Goal: Task Accomplishment & Management: Complete application form

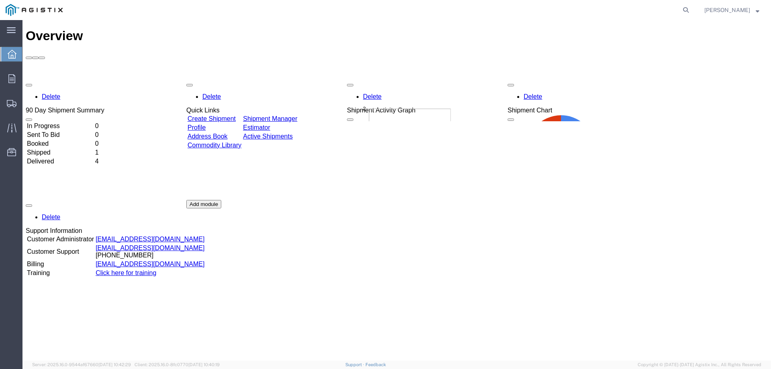
click at [222, 115] on td "Create Shipment" at bounding box center [214, 119] width 55 height 8
click at [222, 115] on link "Create Shipment" at bounding box center [211, 118] width 48 height 7
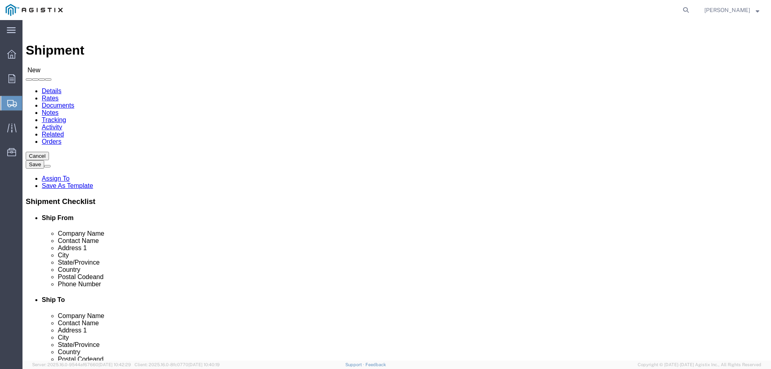
select select
click select "Select [PERSON_NAME] Water Inc / [PERSON_NAME] Tech PG&E"
select select "9596"
click select "Select [PERSON_NAME] Water Inc / [PERSON_NAME] Tech PG&E"
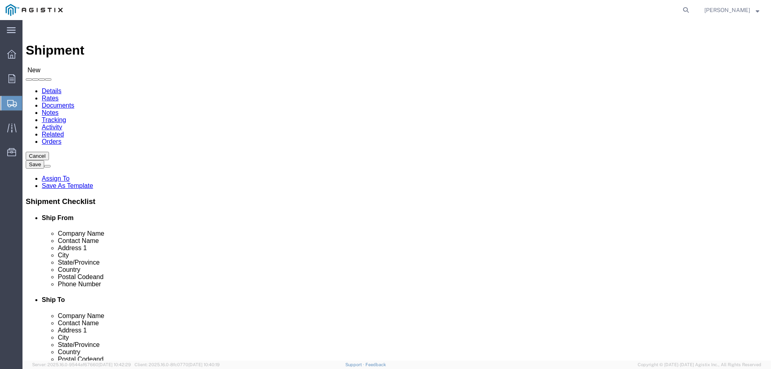
select select "PURCHORD"
select select
drag, startPoint x: 403, startPoint y: 116, endPoint x: 406, endPoint y: 118, distance: 4.1
click select "Select All Others [GEOGRAPHIC_DATA] [GEOGRAPHIC_DATA] [GEOGRAPHIC_DATA] [GEOGRA…"
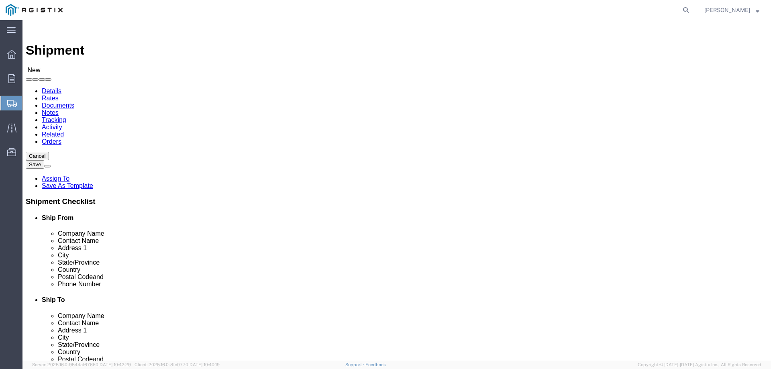
click select "Select [PERSON_NAME] Water Inc / [PERSON_NAME] Tech PG&E"
select select "11363"
click select "Select [PERSON_NAME] Water Inc / [PERSON_NAME] Tech PG&E"
select select "CUSTREF"
select select
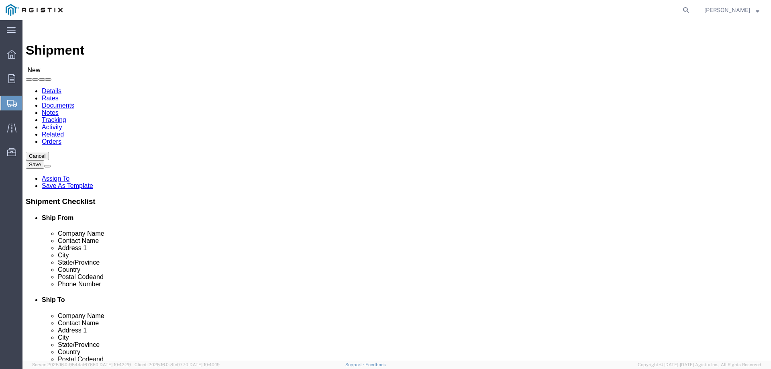
select select
click select "Select [GEOGRAPHIC_DATA] [GEOGRAPHIC_DATA]"
select select "34009"
click select "Select [GEOGRAPHIC_DATA] [GEOGRAPHIC_DATA]"
click select "Select [PERSON_NAME] Water Inc / [PERSON_NAME] Tech PG&E"
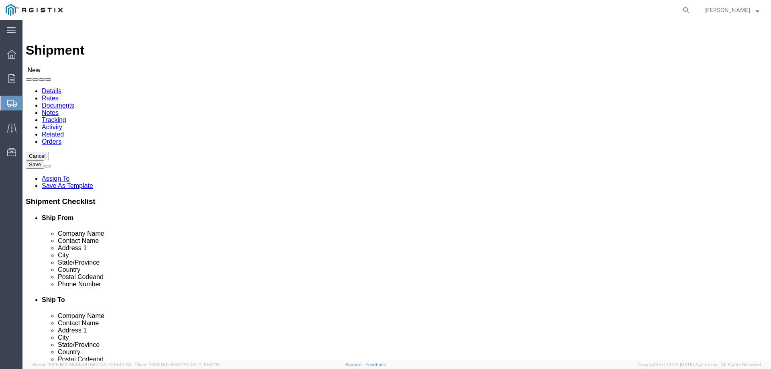
select select "9596"
click select "Select [PERSON_NAME] Water Inc / [PERSON_NAME] Tech PG&E"
select select "PURCHORD"
select select
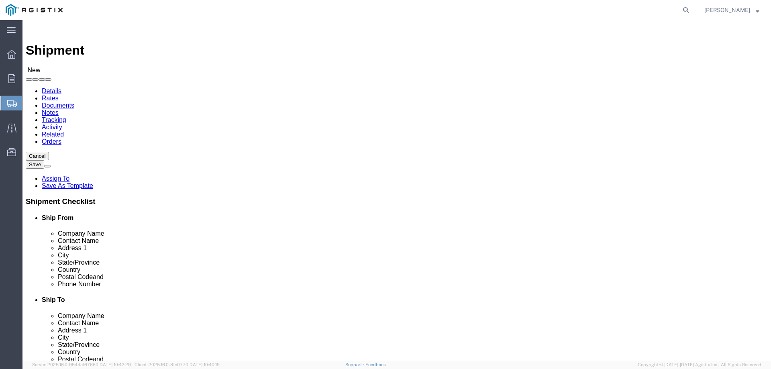
click select "Select All Others [GEOGRAPHIC_DATA] [GEOGRAPHIC_DATA] [GEOGRAPHIC_DATA] [GEOGRA…"
select select "23082"
click select "Select All Others [GEOGRAPHIC_DATA] [GEOGRAPHIC_DATA] [GEOGRAPHIC_DATA] [GEOGRA…"
click input "text"
type input "[PERSON_NAME] TECHNOLOGIES"
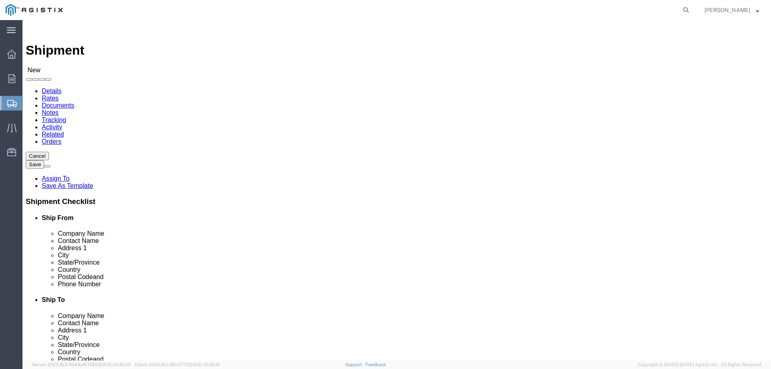
type input "[PERSON_NAME]"
type input "[STREET_ADDRESS]"
select select
type input "[GEOGRAPHIC_DATA]"
select select
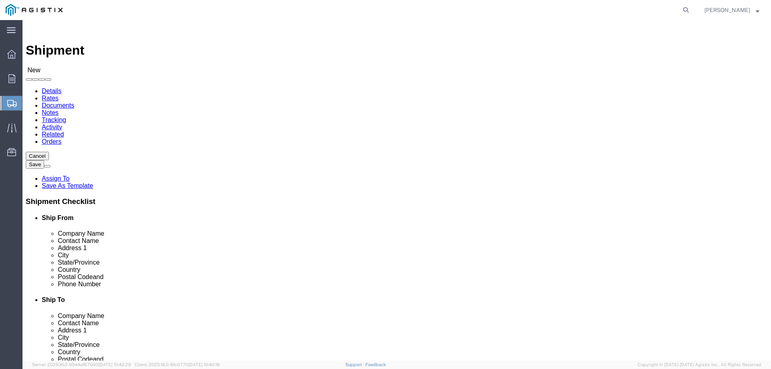
type input "N"
type input "[US_STATE]"
select select
select select "NY"
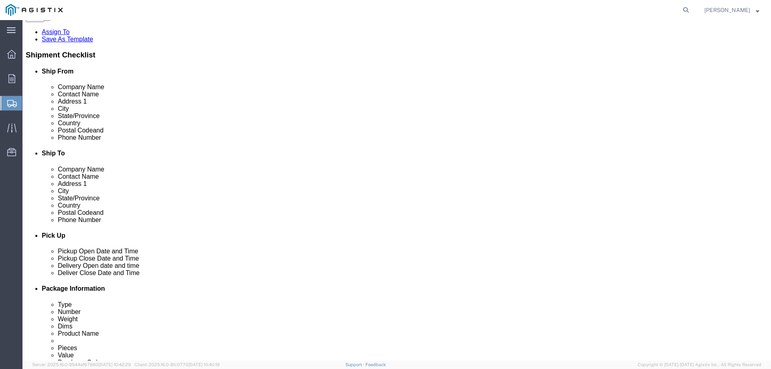
scroll to position [147, 0]
drag, startPoint x: 120, startPoint y: 175, endPoint x: 126, endPoint y: 172, distance: 6.9
click input "text"
type input "14472"
select select
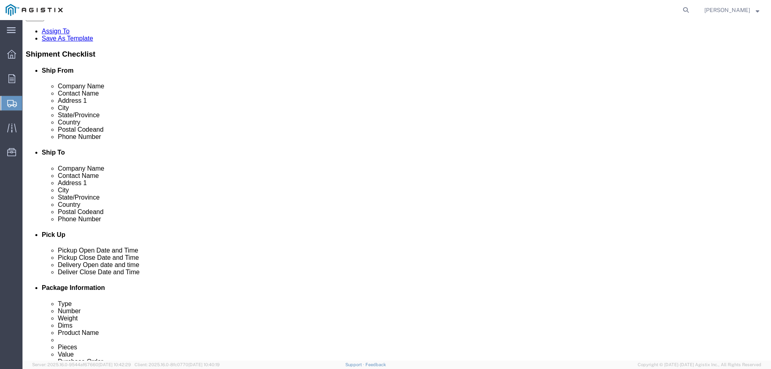
type input "[PHONE_NUMBER]"
type input "[EMAIL_ADDRESS][DOMAIN_NAME]"
click div
click input "checkbox"
checkbox input "false"
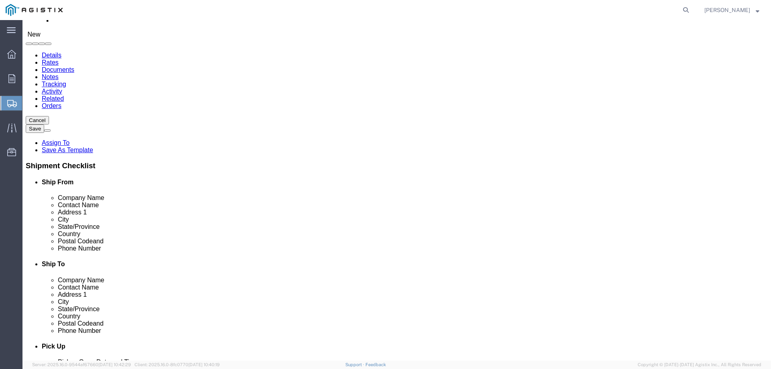
scroll to position [27, 0]
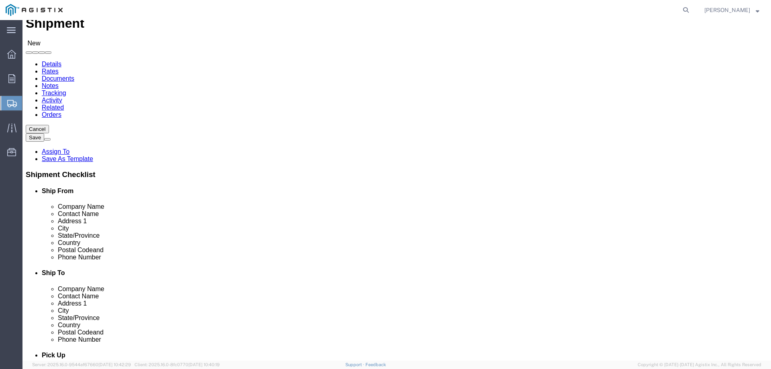
drag, startPoint x: 412, startPoint y: 191, endPoint x: 418, endPoint y: 190, distance: 5.7
click input "text"
type input "PACIFIC GAS & ELECTRIC"
type input "RECEIVING"
click p "- PG&E - (Shipping Receiving) [STREET_ADDRESS][PERSON_NAME]"
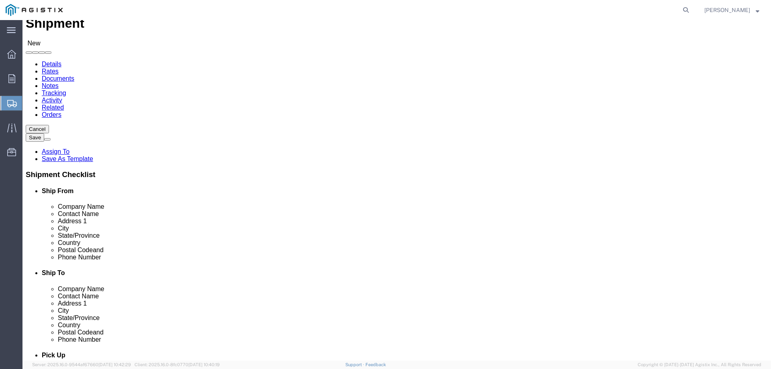
select select
type input "PG&E"
type input "Shipping Receiving"
type input "[STREET_ADDRESS][PERSON_NAME]"
type input "Stockton"
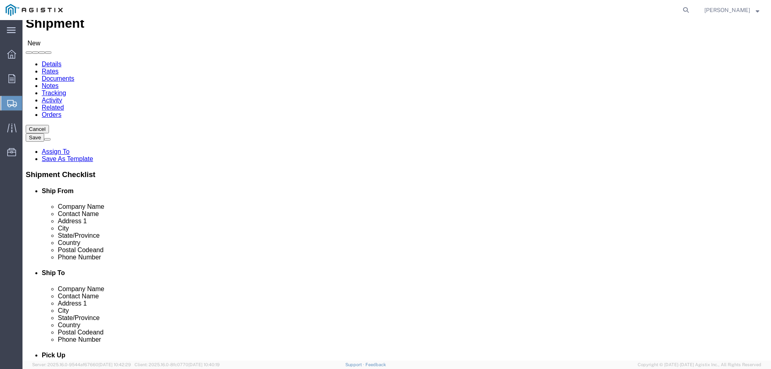
type input "95204"
select select "CA"
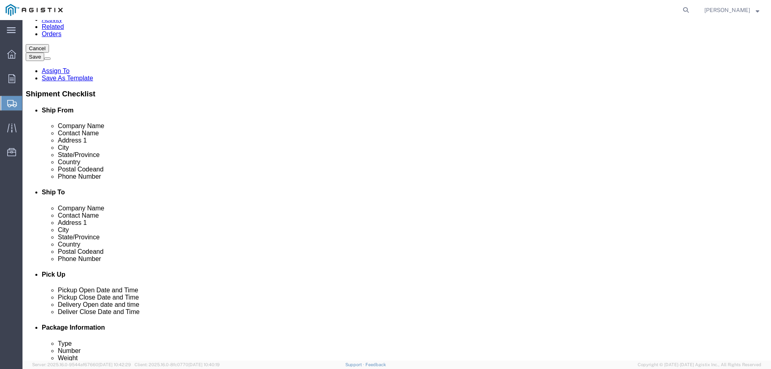
scroll to position [120, 0]
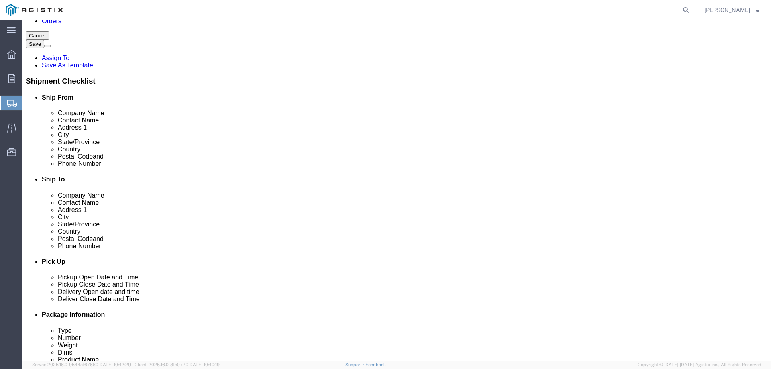
type input "Shipping Receiving"
click input "text"
type input "[PHONE_NUMBER]"
type input "236"
type input "[EMAIL_ADDRESS][DOMAIN_NAME]"
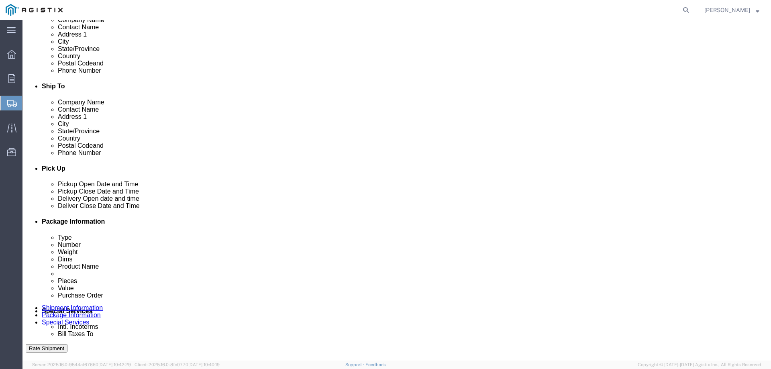
scroll to position [214, 0]
click input "checkbox"
checkbox input "false"
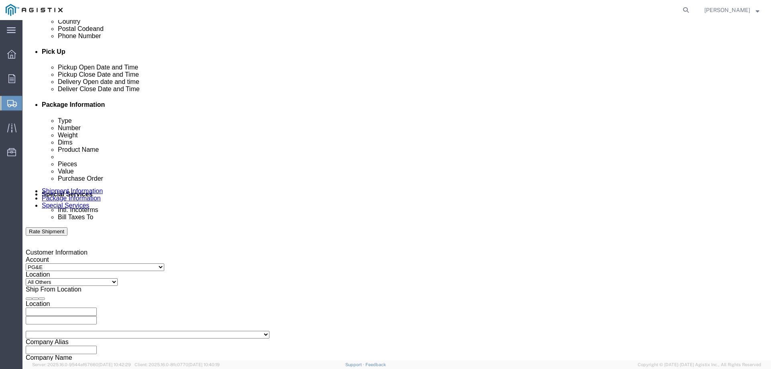
scroll to position [334, 0]
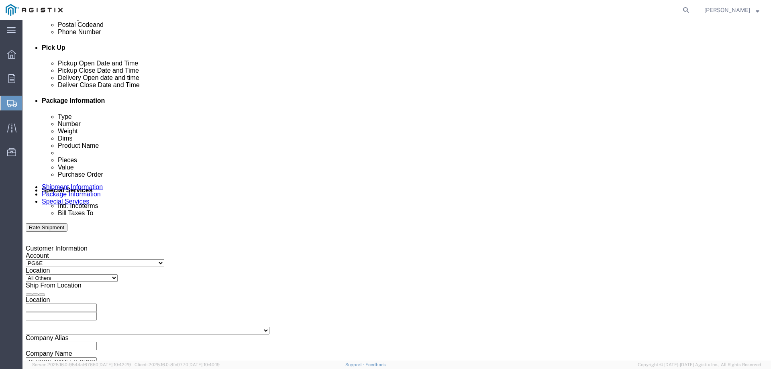
click div "[DATE] 9:00 AM"
type input "3:00 PM"
click button "Apply"
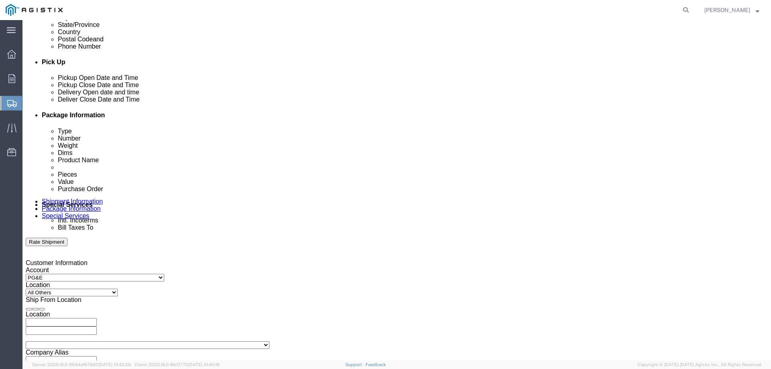
click div "[DATE] 4:00 PM"
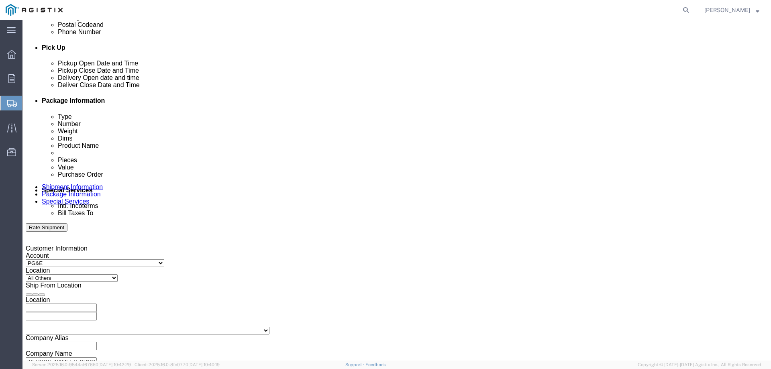
type input "6:00 PM"
click button "Apply"
click div
click input "7:00 PM"
type input "8:00 AM"
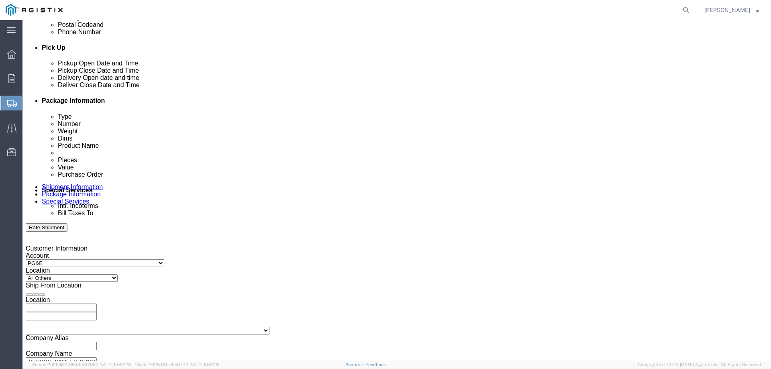
click button "Apply"
click div
type input "4:00 PM"
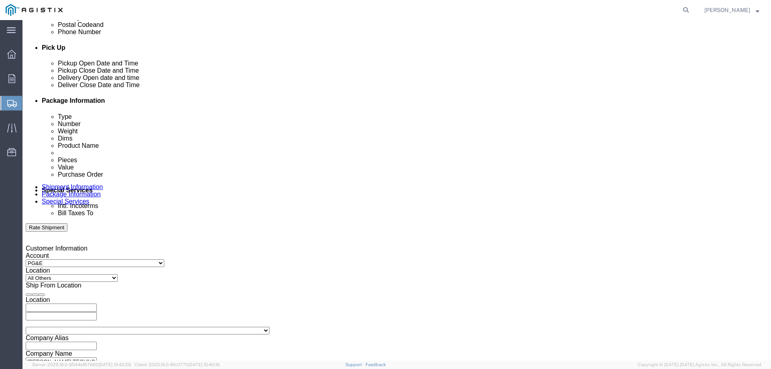
click button "Apply"
click input "text"
type input "3501406784"
select select "SALEORDR"
type input "309298"
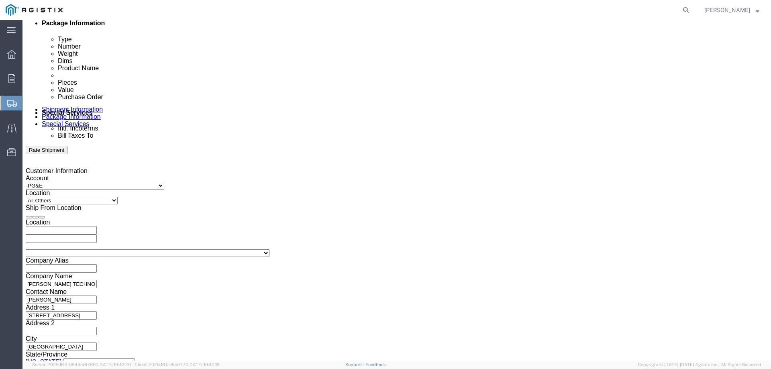
scroll to position [415, 0]
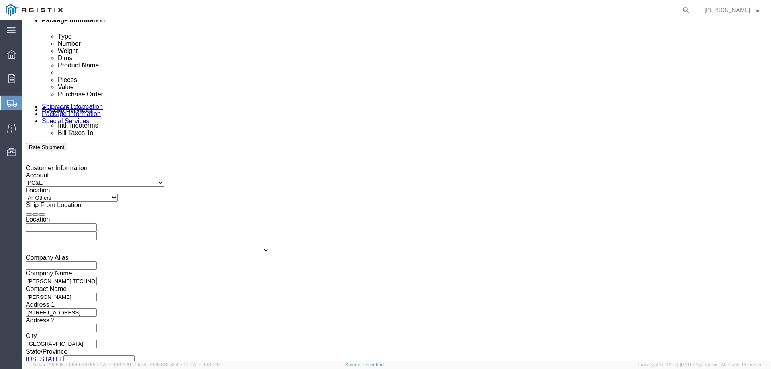
click button "Continue"
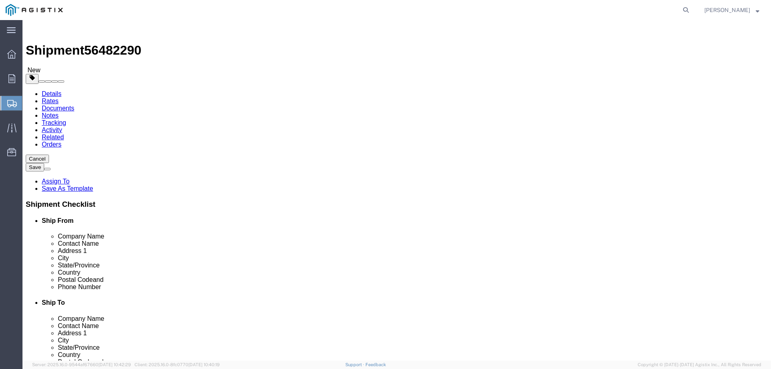
click select "Select Bulk Bundle(s) Cardboard Box(es) Carton(s) Crate(s) Drum(s) (Fiberboard)…"
select select "PONS"
click select "Select Bulk Bundle(s) Cardboard Box(es) Carton(s) Crate(s) Drum(s) (Fiberboard)…"
click input "1"
drag, startPoint x: 120, startPoint y: 171, endPoint x: 109, endPoint y: 173, distance: 11.5
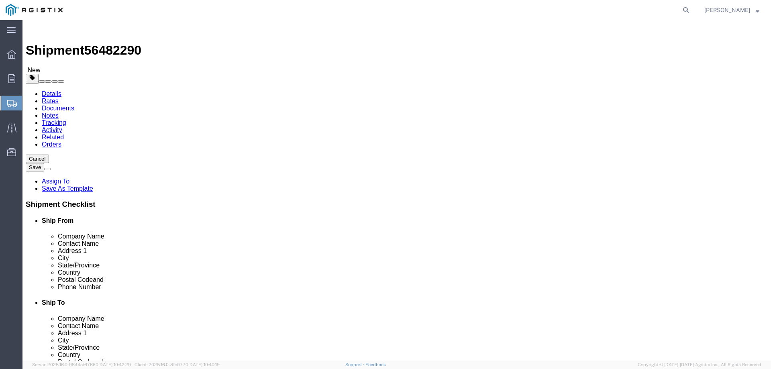
click input "1"
type input "3"
type input "80"
type input "50"
type input "23"
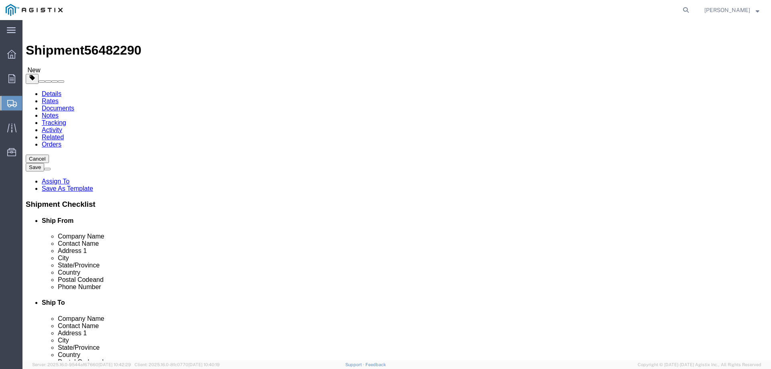
type input "2328"
click link "Add Content"
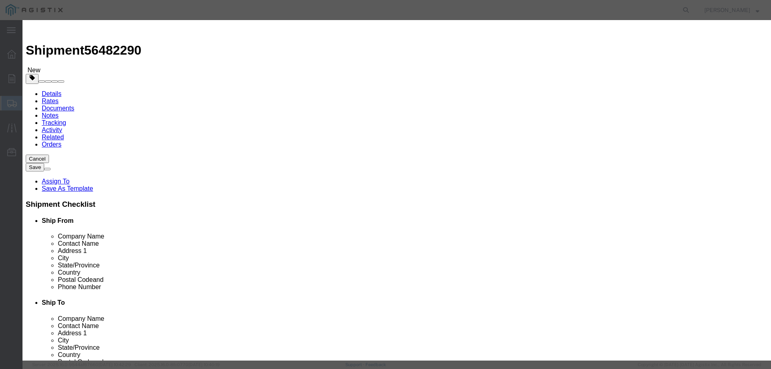
click input "text"
type input "M040738"
click td "Name: FILTER GAS FLANGED RAISED FACE 4" 720 PS"
select select
select select "USD"
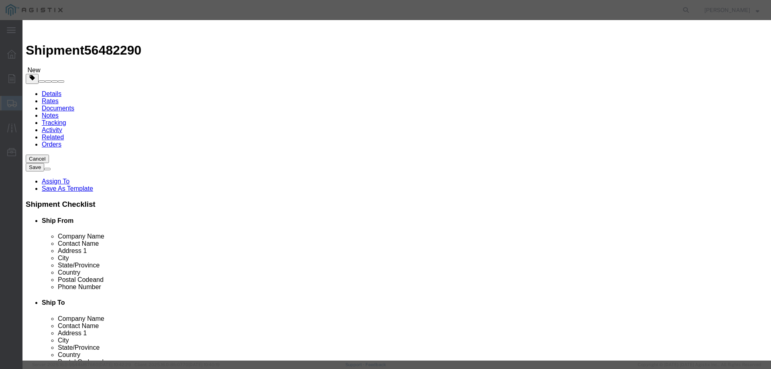
type input "FILTER GAS FLANGED RAISED FACE 4" 720 PS"
type input "M040738"
type input "FILTER GAS FLANGED RAISED FACE 4" 720 PS"
click input "text"
type input "3"
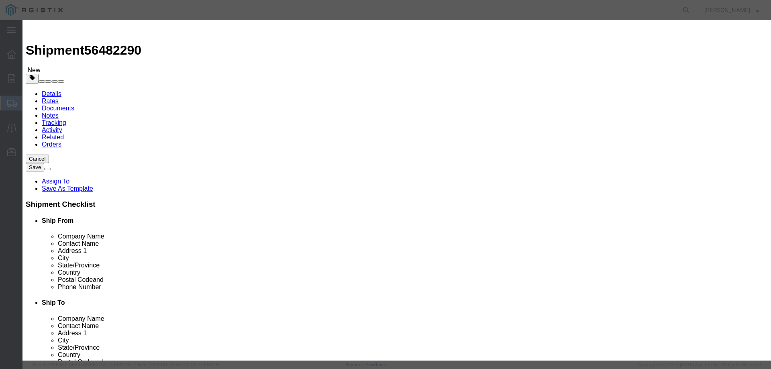
click select "Select Bag Barrels 100Board Feet Bottle Box Blister Pack Carats Can Capsule Car…"
select select "EA"
click select "Select Bag Barrels 100Board Feet Bottle Box Blister Pack Carats Can Capsule Car…"
drag, startPoint x: 246, startPoint y: 74, endPoint x: 228, endPoint y: 77, distance: 18.3
click div "Pieces 3 Select Bag Barrels 100Board Feet Bottle Box Blister Pack Carats Can Ca…"
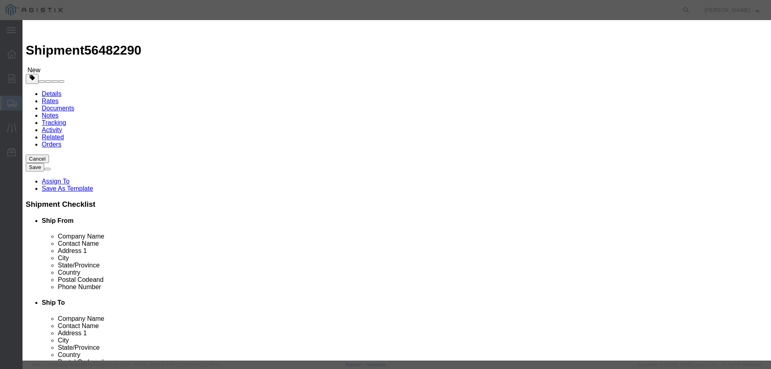
type input "6"
click input "text"
click input "25925.00"
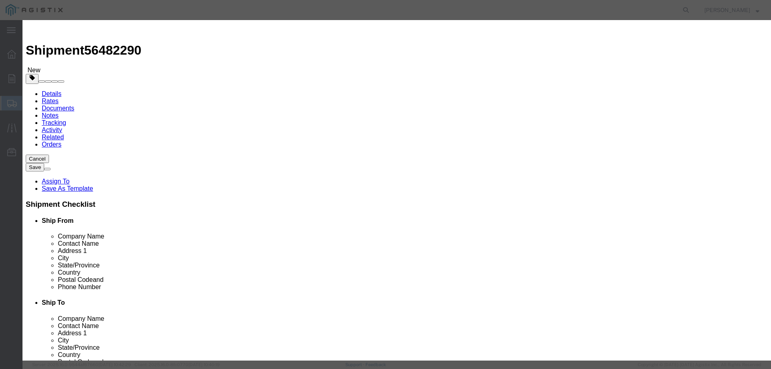
type input "25925.10"
click select "Select 50 55 60 65 70 85 92.5 100 125 175 250 300 400"
select select "85"
click select "Select 50 55 60 65 70 85 92.5 100 125 175 250 300 400"
click input "text"
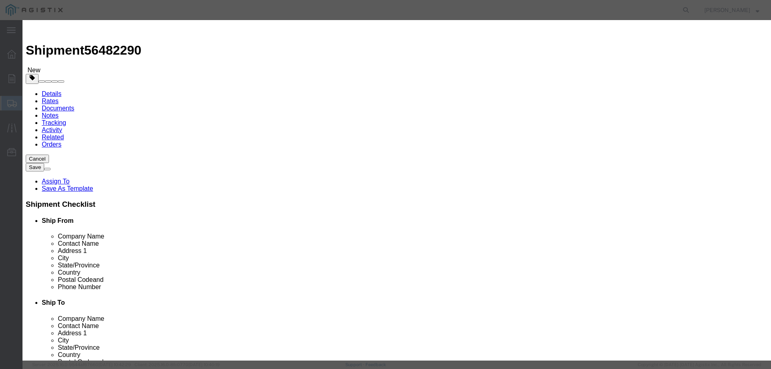
click button "Save & Close"
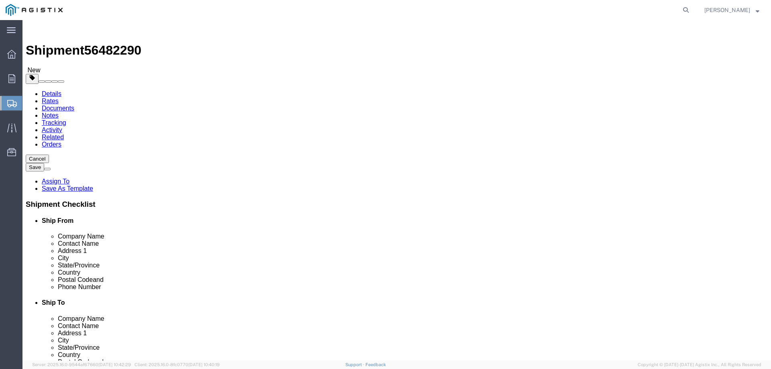
click span "button"
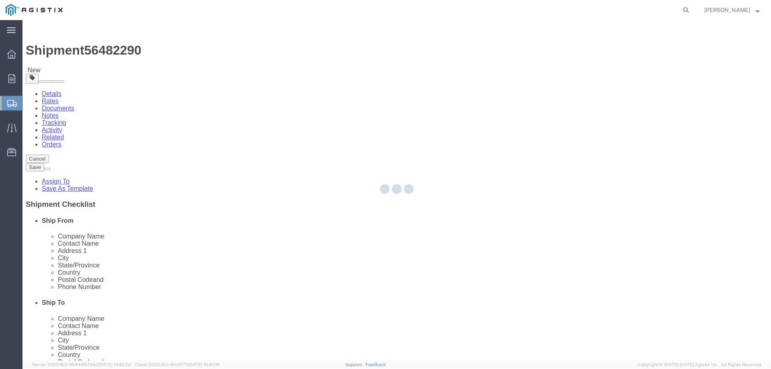
select select "PONS"
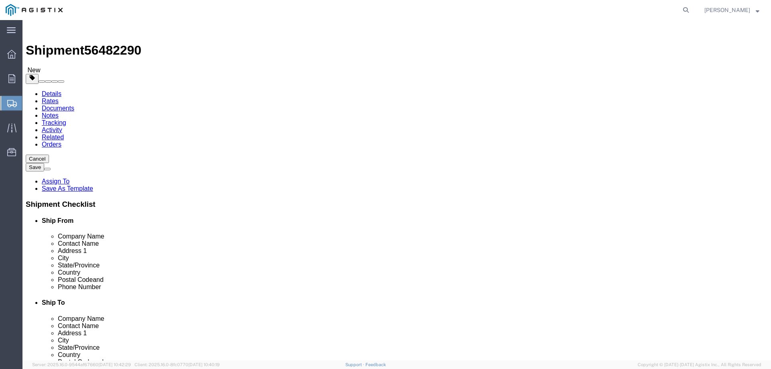
click span "button"
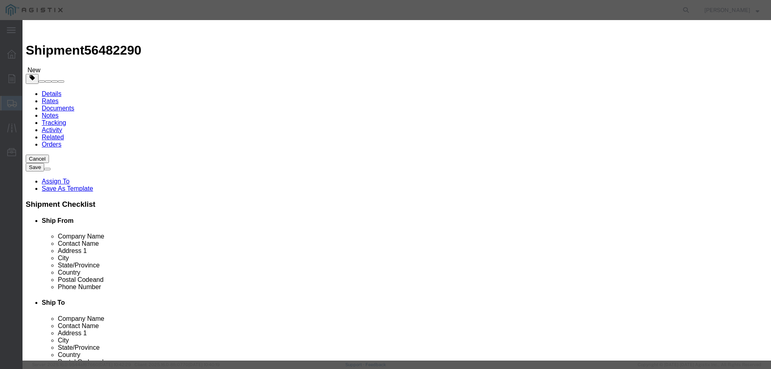
click button "Yes"
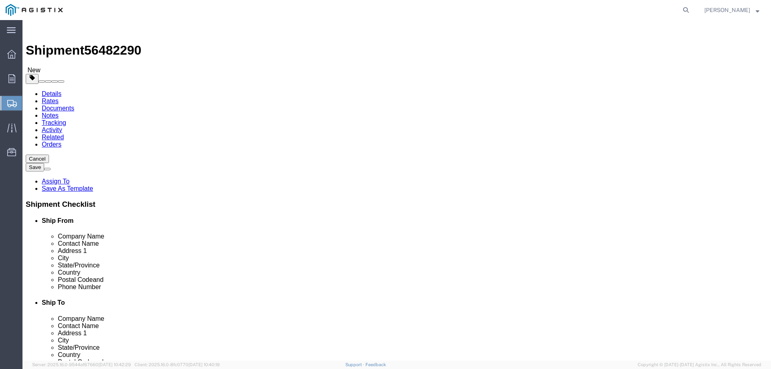
select select "PONS"
click button "Continue"
click button "Rate Shipment"
